Goal: Information Seeking & Learning: Learn about a topic

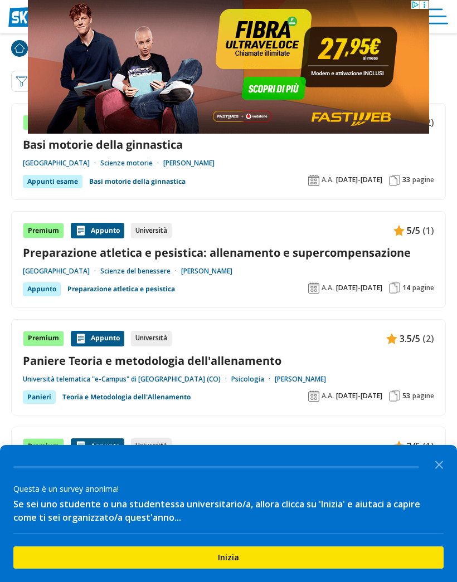
click at [426, 6] on icon at bounding box center [424, 5] width 8 height 8
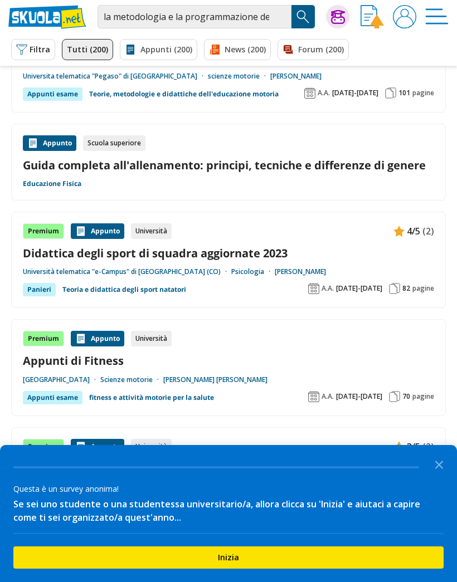
scroll to position [1304, 0]
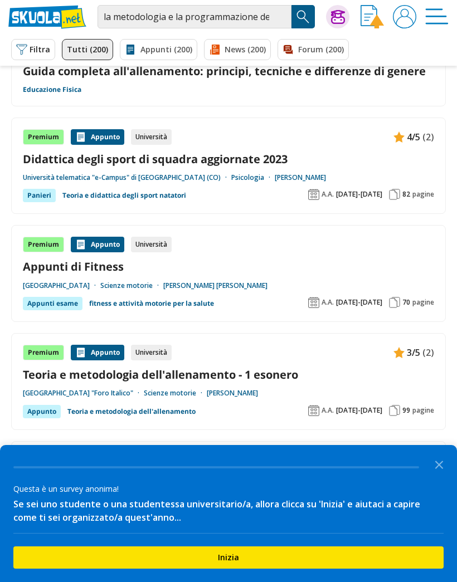
click at [435, 475] on icon "Close the survey" at bounding box center [439, 464] width 22 height 22
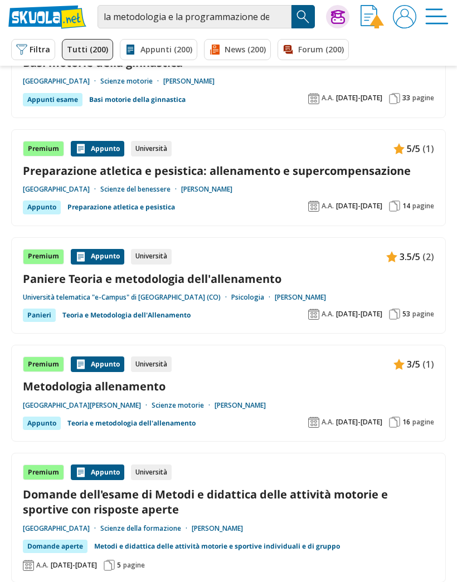
scroll to position [0, 0]
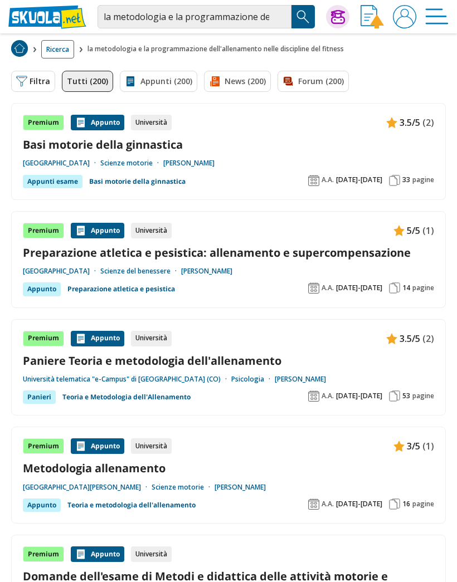
click at [32, 79] on button "Filtra 0" at bounding box center [33, 81] width 44 height 21
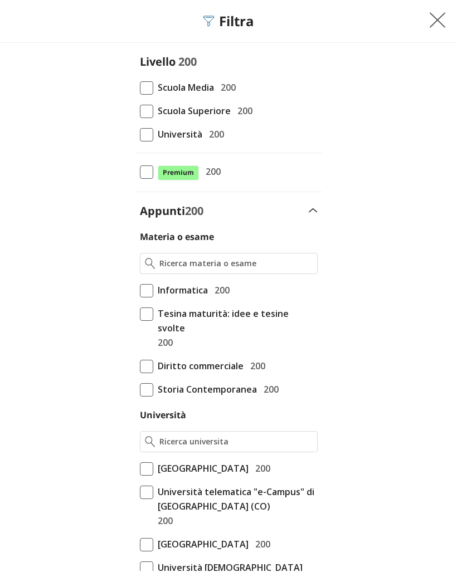
click at [144, 139] on span at bounding box center [146, 134] width 13 height 13
click at [140, 134] on input "Università 200" at bounding box center [140, 134] width 0 height 0
checkbox input "true"
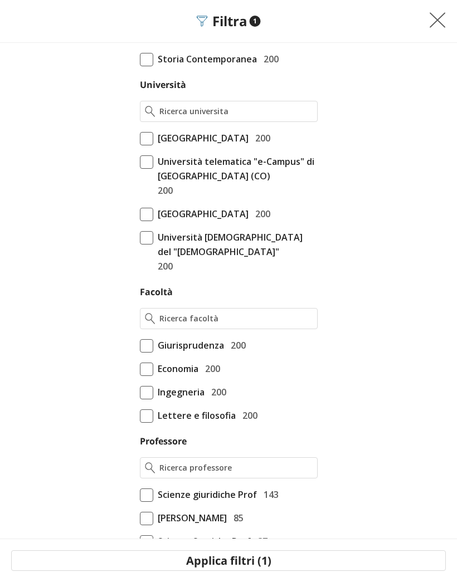
scroll to position [329, 0]
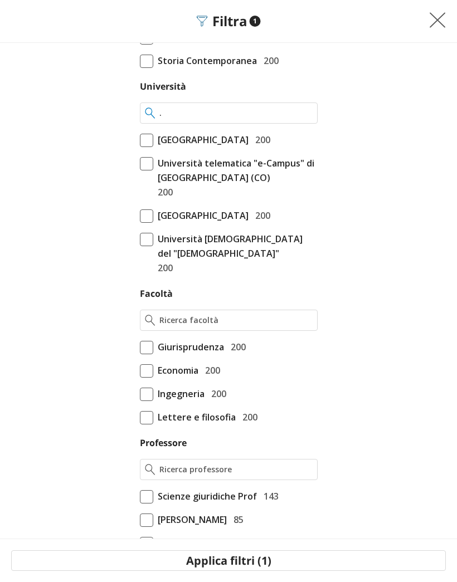
type input "."
click at [423, 136] on form "Livello 200 Scuola Media 200 Scuola Superiore 200 Università 200 Premium 200" at bounding box center [228, 358] width 457 height 1267
click at [305, 108] on input "." at bounding box center [235, 113] width 153 height 11
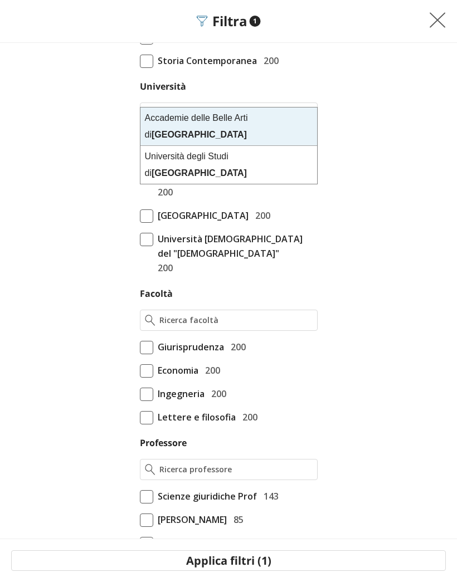
click at [292, 147] on div "[GEOGRAPHIC_DATA]" at bounding box center [228, 165] width 177 height 38
type input "[GEOGRAPHIC_DATA]"
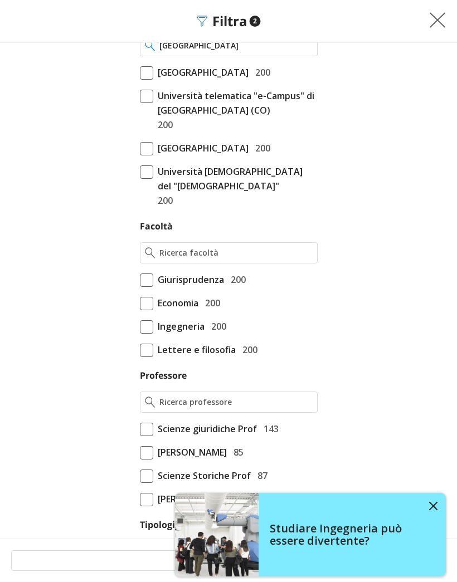
scroll to position [429, 0]
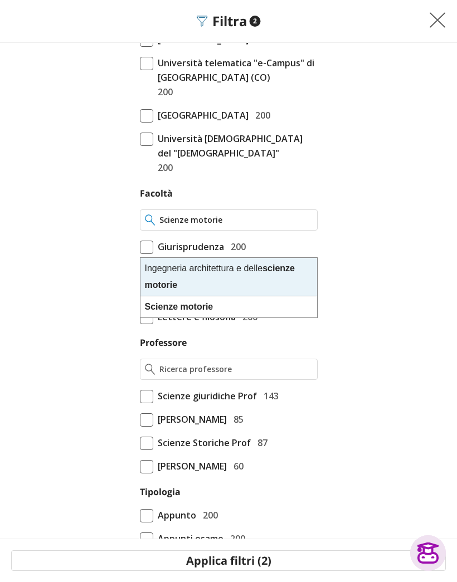
click at [269, 226] on input "Scienze motorie" at bounding box center [235, 220] width 153 height 11
click at [267, 226] on input "Scienze motorie" at bounding box center [235, 220] width 153 height 11
click at [224, 226] on input "Scienze motorie" at bounding box center [235, 220] width 153 height 11
click at [220, 226] on input "Scienze motorie" at bounding box center [235, 220] width 153 height 11
click at [282, 226] on input "Scienze motorie" at bounding box center [235, 220] width 153 height 11
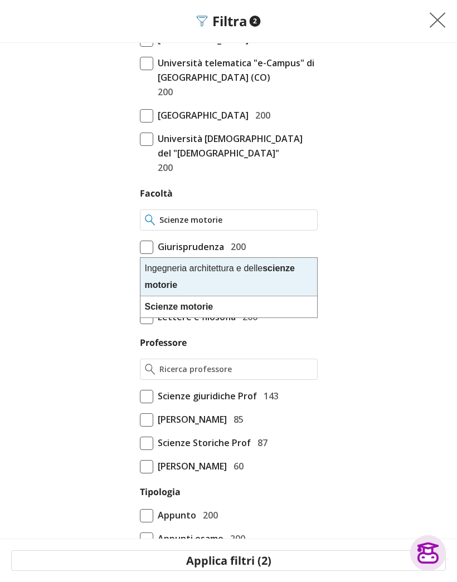
click at [275, 226] on input "Scienze motorie" at bounding box center [235, 220] width 153 height 11
click at [264, 305] on div "Scienze motorie" at bounding box center [228, 307] width 177 height 21
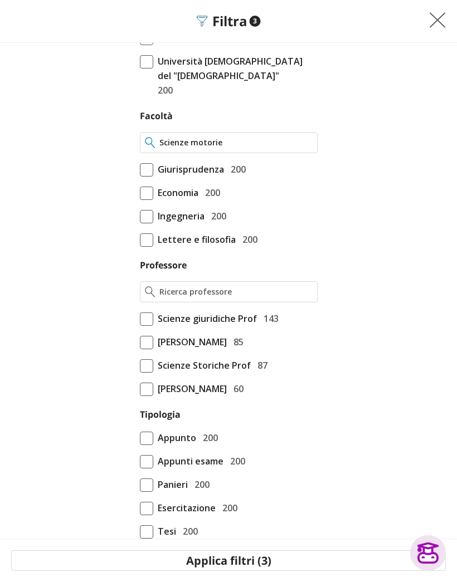
scroll to position [508, 0]
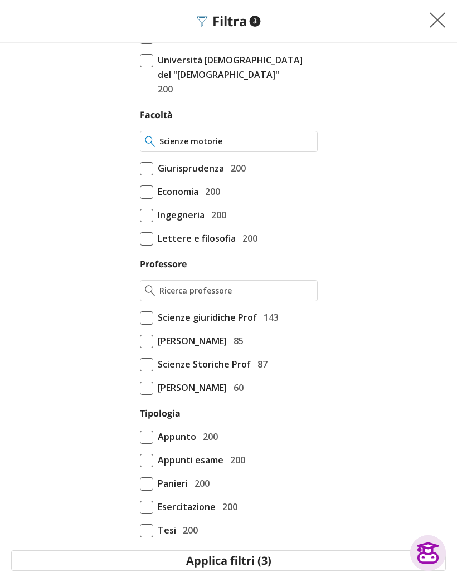
click at [262, 147] on input "Scienze motorie" at bounding box center [235, 141] width 153 height 11
type input "Scienze motorie"
click at [308, 222] on label "Ingegneria 200" at bounding box center [229, 215] width 178 height 14
click at [220, 222] on span "200" at bounding box center [217, 215] width 20 height 14
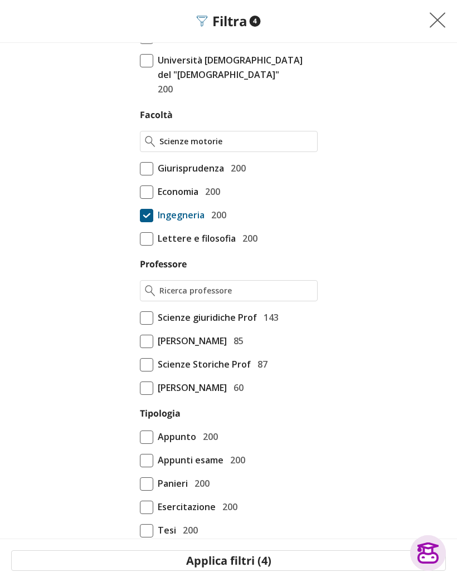
checkbox input "false"
click at [307, 147] on input "Scienze motorie" at bounding box center [235, 141] width 153 height 11
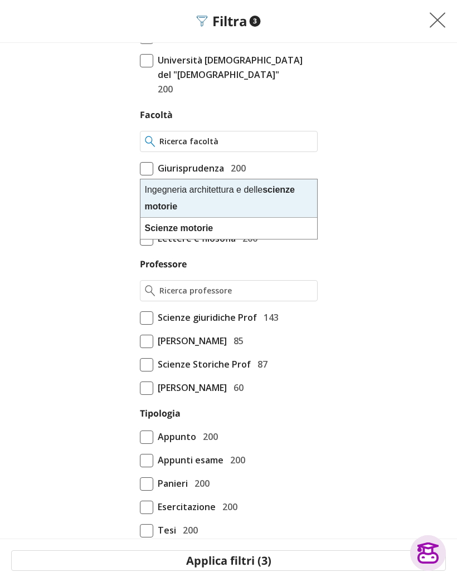
click at [278, 147] on input "Facoltà" at bounding box center [235, 141] width 153 height 11
click at [259, 221] on div "Scienze motorie" at bounding box center [228, 228] width 177 height 21
type input "Scienze motorie"
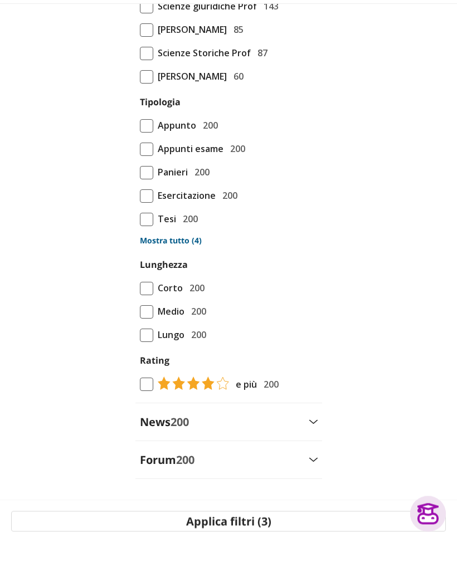
scroll to position [668, 0]
click at [255, 555] on button "Applica filtri (3)" at bounding box center [228, 561] width 435 height 21
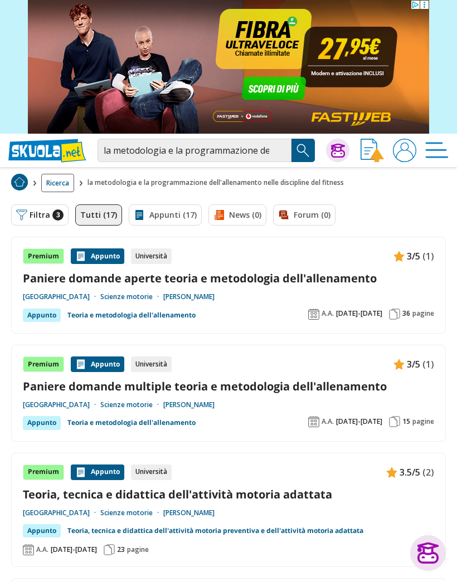
click at [368, 272] on link "Paniere domande aperte teoria e metodologia dell'allenamento" at bounding box center [228, 278] width 411 height 15
click at [285, 153] on input "la metodologia e la programmazione dell'allenamento nelle discipline del fitness" at bounding box center [195, 150] width 194 height 23
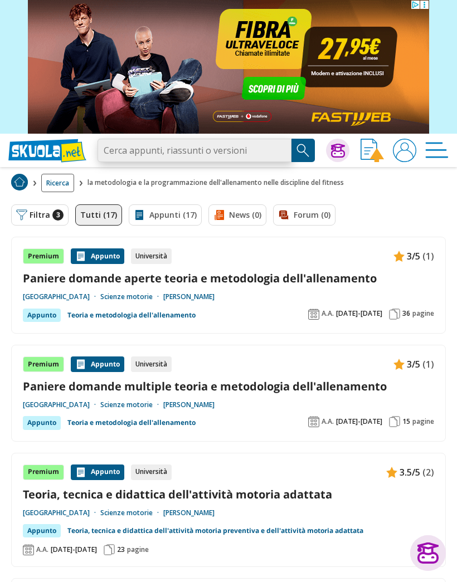
click at [267, 152] on input "search" at bounding box center [195, 150] width 194 height 23
paste input "ANATOMIA UMANA APPLICATA ALLA PRESTAZIONE SPORTIVA"
type input "ANATOMIA UMANA APPLICATA ALLA PRESTAZIONE SPORTIVA"
click at [302, 154] on img "Search Button" at bounding box center [303, 150] width 17 height 17
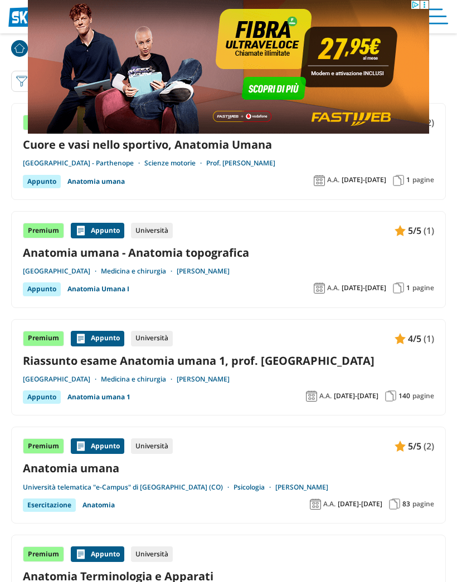
click at [41, 78] on img at bounding box center [228, 67] width 401 height 134
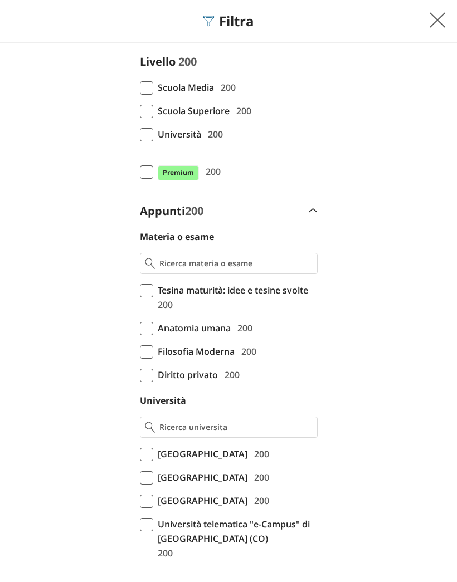
click at [148, 132] on span at bounding box center [146, 134] width 13 height 13
click at [140, 134] on input "Università 200" at bounding box center [140, 134] width 0 height 0
checkbox input "true"
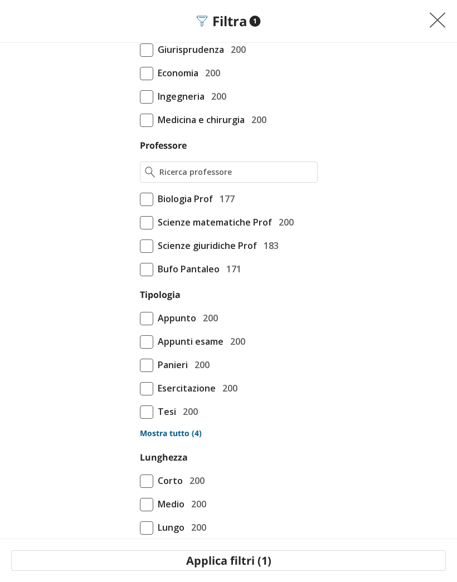
scroll to position [612, 0]
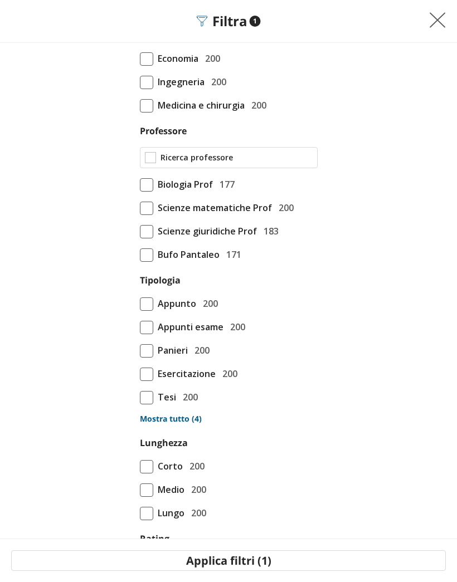
click at [289, 163] on input "Professore" at bounding box center [237, 157] width 152 height 11
click at [278, 163] on input "Professore" at bounding box center [235, 157] width 153 height 11
click at [281, 163] on input "Professore" at bounding box center [235, 157] width 153 height 11
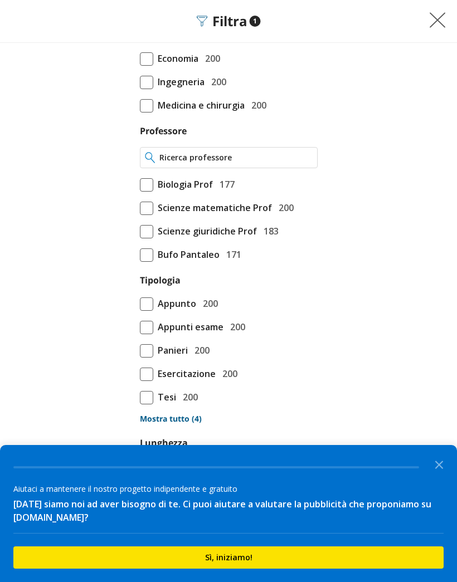
click at [163, 163] on input "Professore" at bounding box center [235, 157] width 153 height 11
click at [172, 163] on input "Professore" at bounding box center [235, 157] width 153 height 11
click at [168, 163] on input "Professore" at bounding box center [235, 157] width 153 height 11
click at [0, 0] on img at bounding box center [0, 0] width 0 height 0
click at [141, 168] on div at bounding box center [229, 157] width 178 height 21
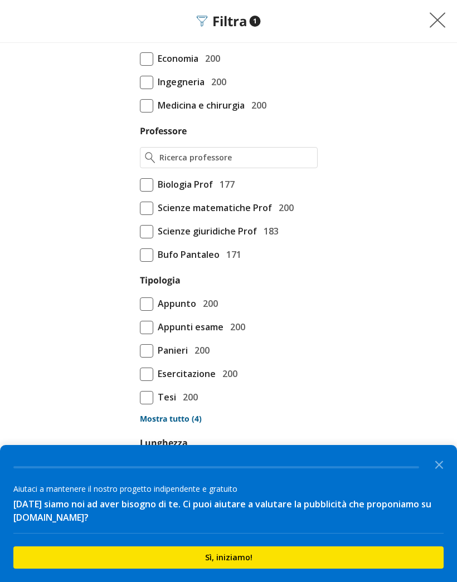
click at [378, 555] on button "Sì, iniziamo!" at bounding box center [228, 558] width 430 height 22
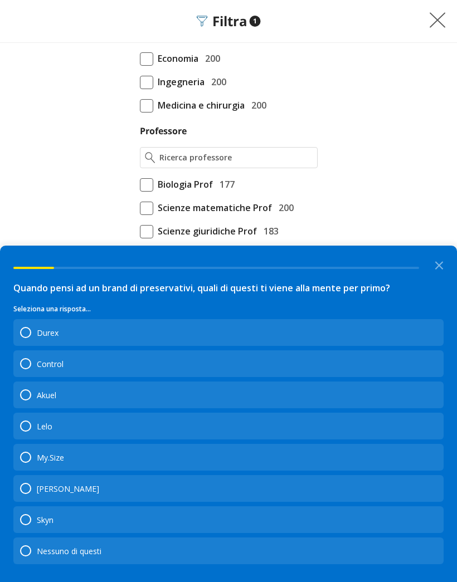
click at [444, 264] on icon "Close the survey" at bounding box center [439, 265] width 22 height 22
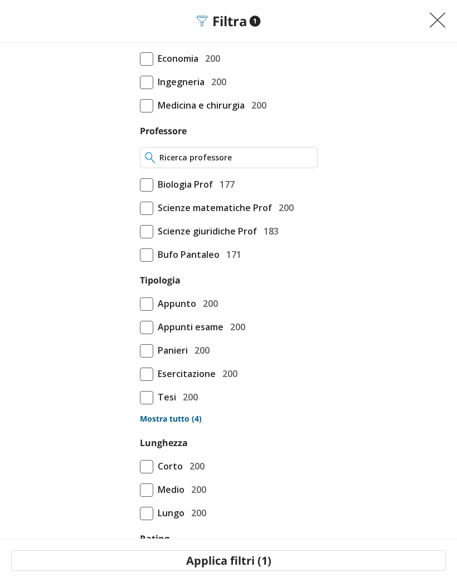
click at [220, 163] on input "Professore" at bounding box center [235, 157] width 153 height 11
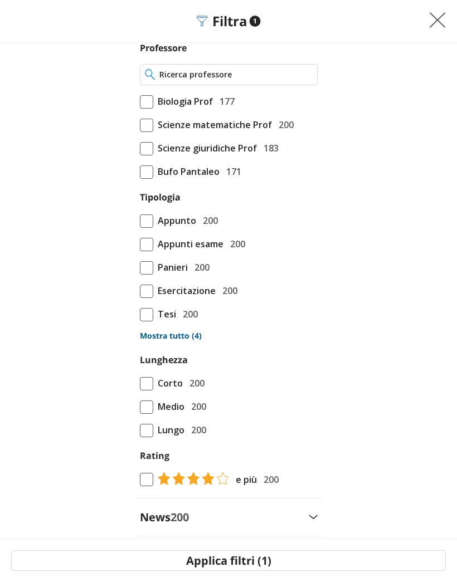
scroll to position [689, 0]
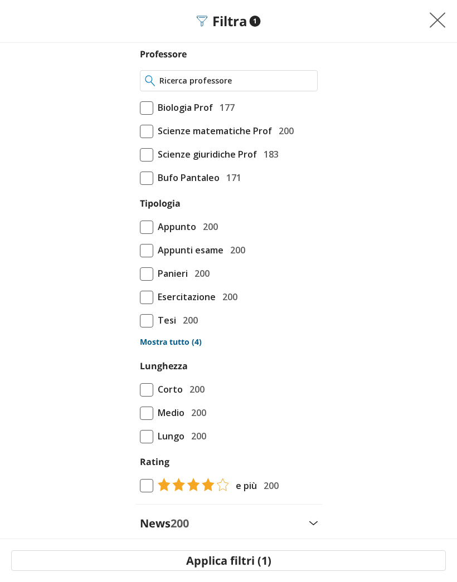
click at [266, 86] on input "Professore" at bounding box center [235, 80] width 153 height 11
click at [279, 86] on input "Professore" at bounding box center [235, 80] width 153 height 11
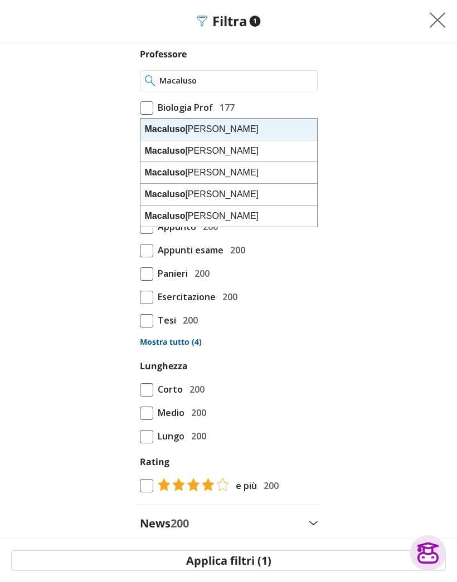
click at [279, 224] on div "Macaluso Filippo" at bounding box center [228, 216] width 177 height 21
type input "[PERSON_NAME]"
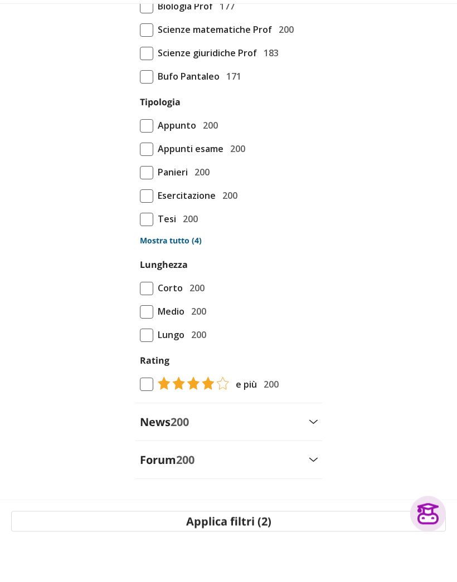
scroll to position [675, 0]
click at [249, 565] on button "Applica filtri (2)" at bounding box center [228, 561] width 435 height 21
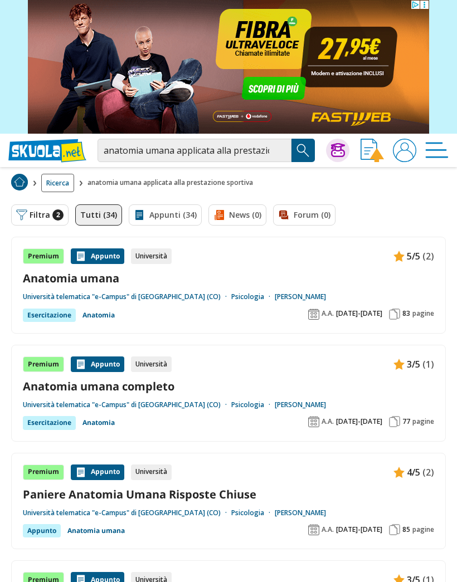
scroll to position [1, 0]
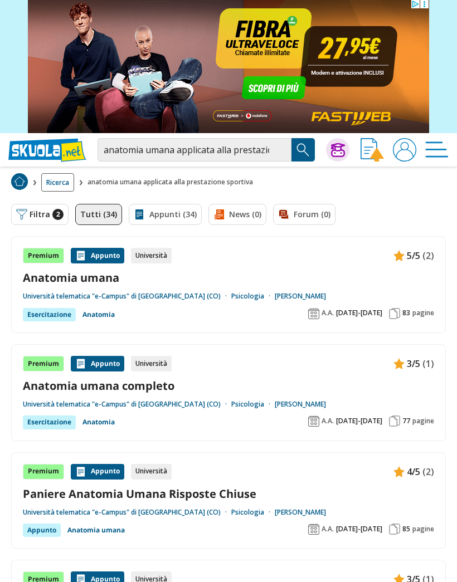
click at [35, 217] on button "Filtra 2" at bounding box center [39, 214] width 57 height 21
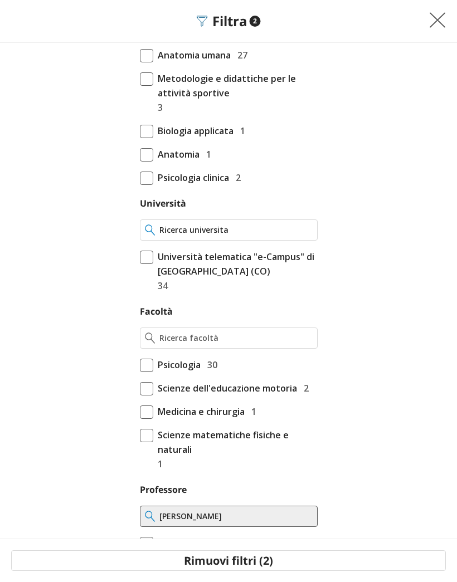
scroll to position [0, 0]
type input "Pacerò"
click at [312, 232] on input "Pacerò" at bounding box center [235, 230] width 153 height 11
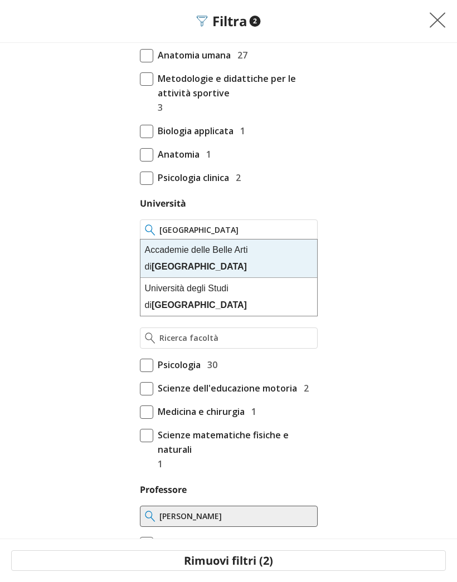
click at [226, 278] on div "[GEOGRAPHIC_DATA]" at bounding box center [228, 297] width 177 height 38
type input "[GEOGRAPHIC_DATA]"
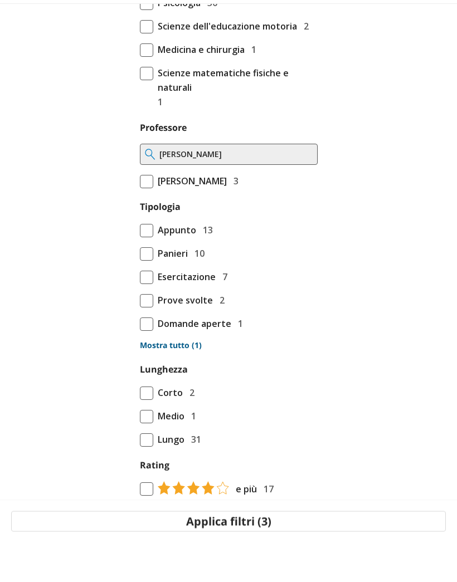
scroll to position [599, 0]
click at [273, 563] on button "Applica filtri (3)" at bounding box center [228, 561] width 435 height 21
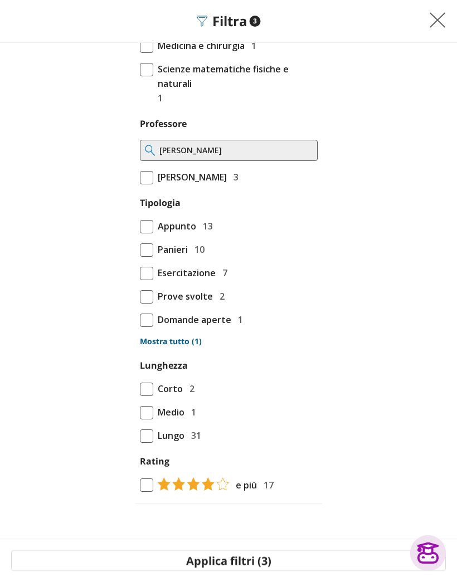
scroll to position [600, 0]
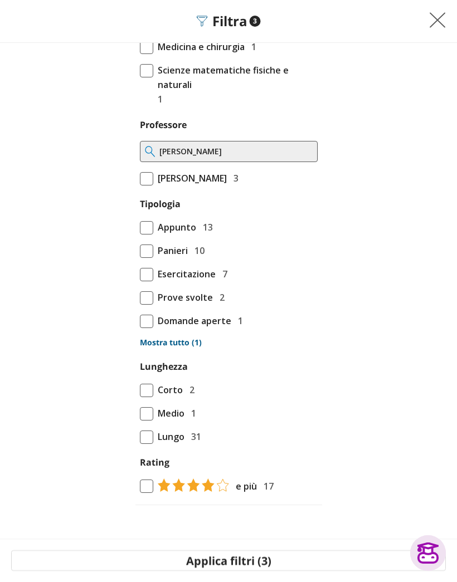
click at [259, 554] on button "Applica filtri (3)" at bounding box center [228, 561] width 435 height 21
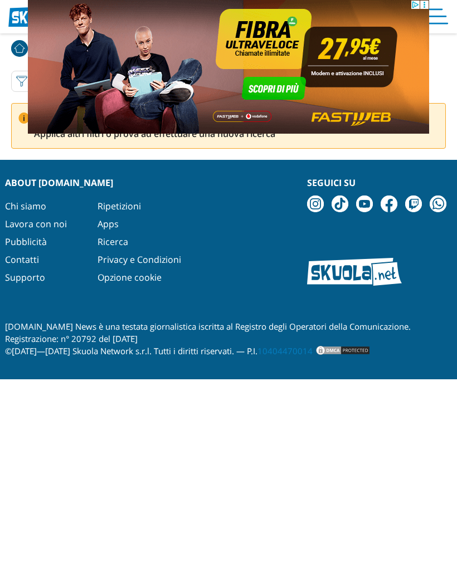
click at [16, 88] on button "Filtra 3" at bounding box center [39, 81] width 56 height 21
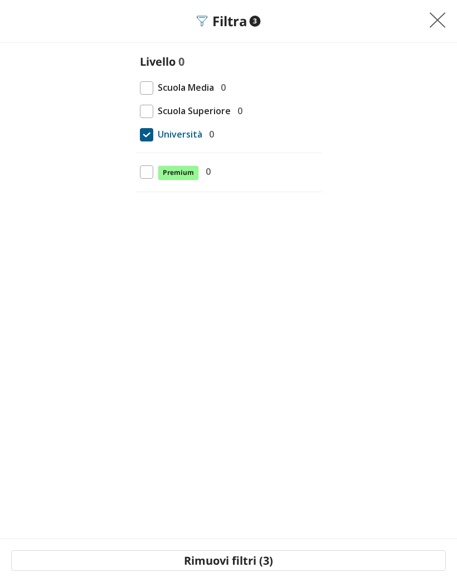
click at [309, 130] on label "Università 0" at bounding box center [229, 134] width 178 height 14
click at [140, 134] on input "Università 0" at bounding box center [140, 134] width 0 height 0
checkbox input "false"
click at [443, 20] on img at bounding box center [437, 20] width 17 height 17
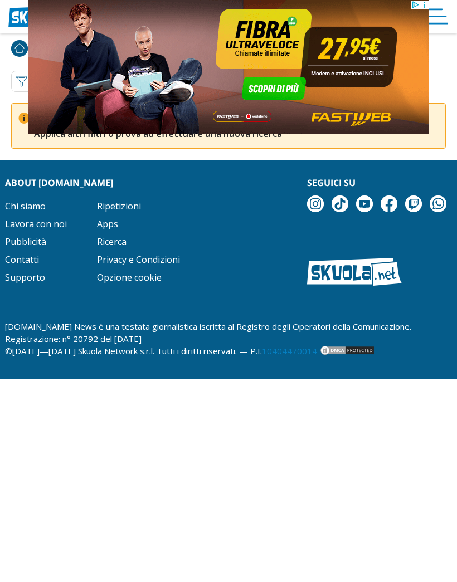
click at [421, 9] on img at bounding box center [228, 67] width 401 height 134
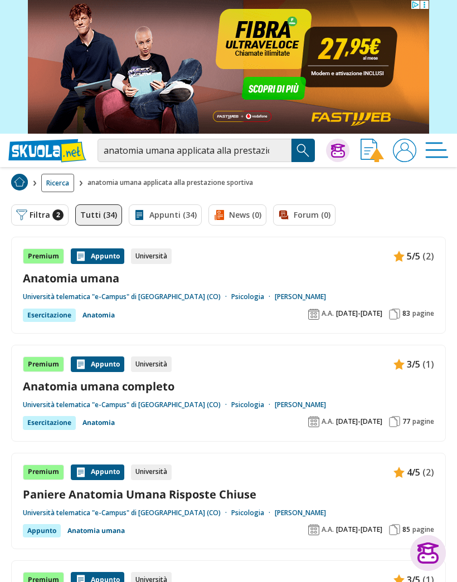
click at [240, 284] on link "Anatomia umana" at bounding box center [228, 278] width 411 height 15
click at [53, 218] on span "2" at bounding box center [57, 215] width 11 height 11
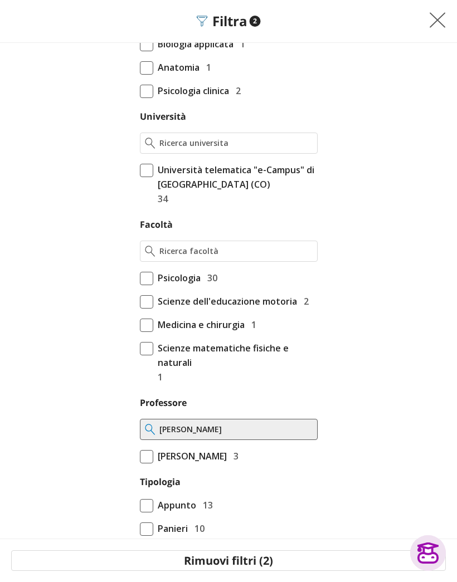
scroll to position [461, 0]
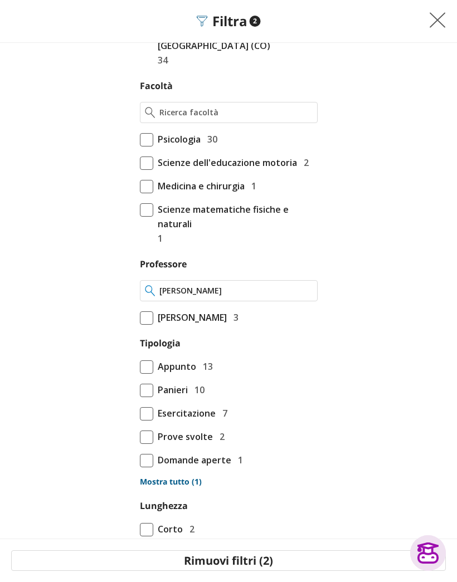
click at [311, 288] on input "[PERSON_NAME]" at bounding box center [235, 290] width 153 height 11
type input "/."
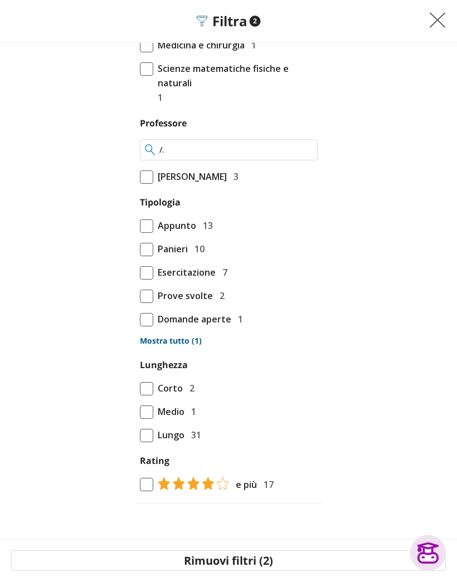
scroll to position [600, 0]
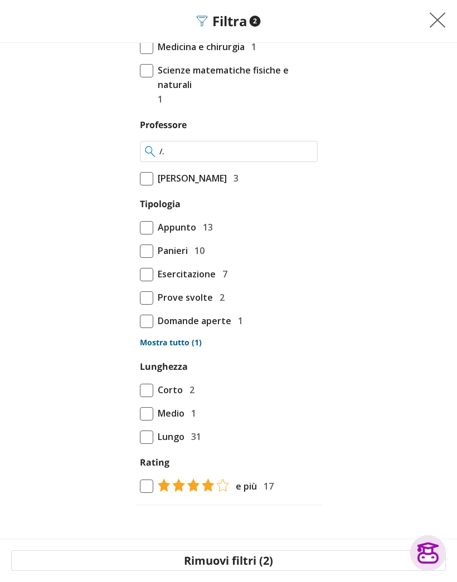
click at [304, 149] on input "/." at bounding box center [235, 151] width 153 height 11
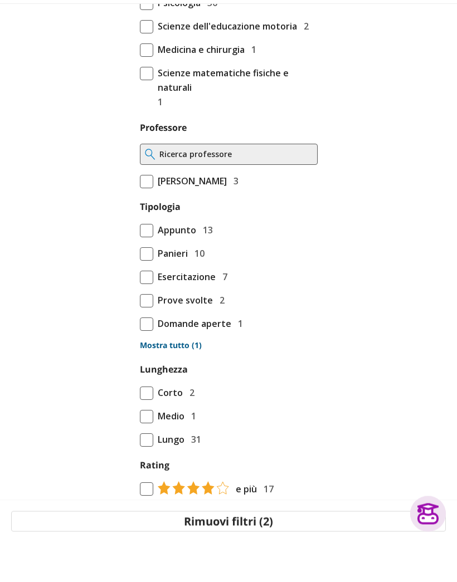
scroll to position [92, 0]
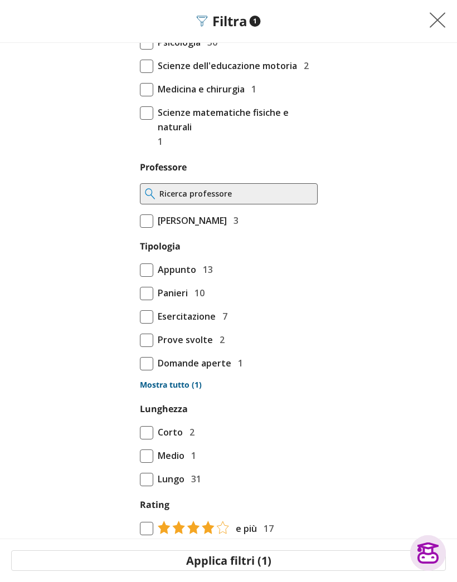
click at [242, 571] on button "Applica filtri (1)" at bounding box center [228, 561] width 435 height 21
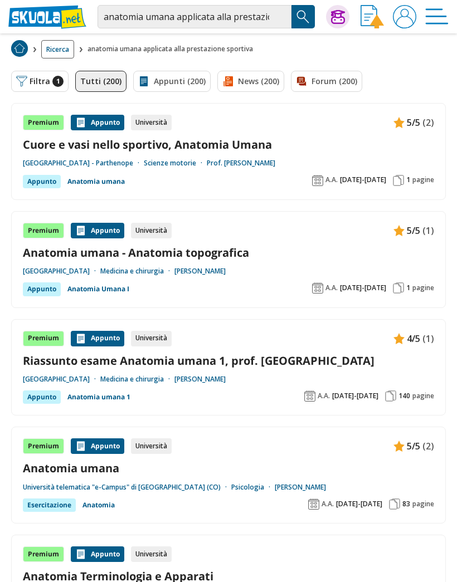
click at [72, 145] on link "Cuore e vasi nello sportivo, Anatomia Umana" at bounding box center [228, 144] width 411 height 15
